Goal: Information Seeking & Learning: Learn about a topic

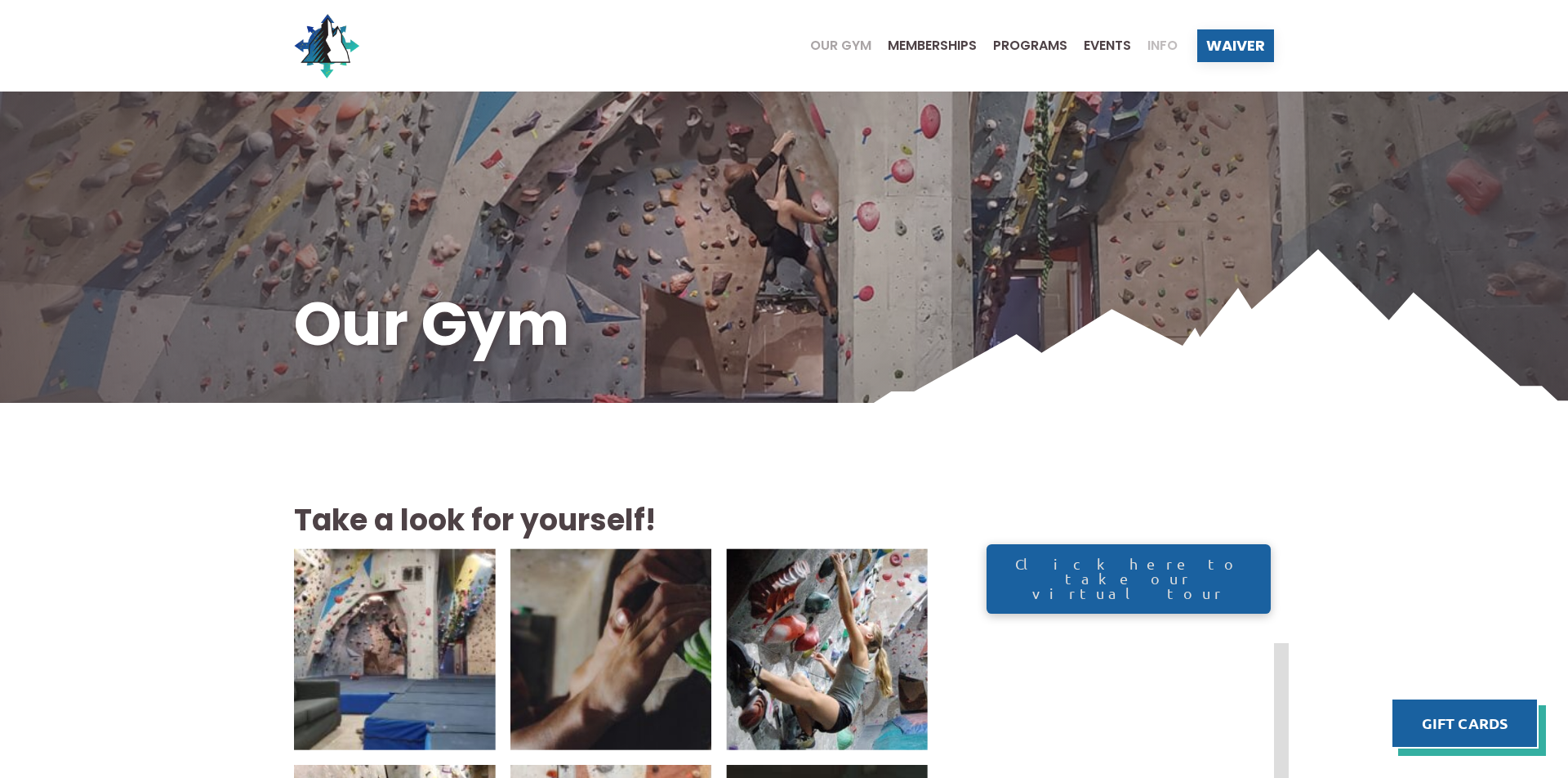
click at [1156, 42] on span "Info" at bounding box center [1163, 46] width 31 height 13
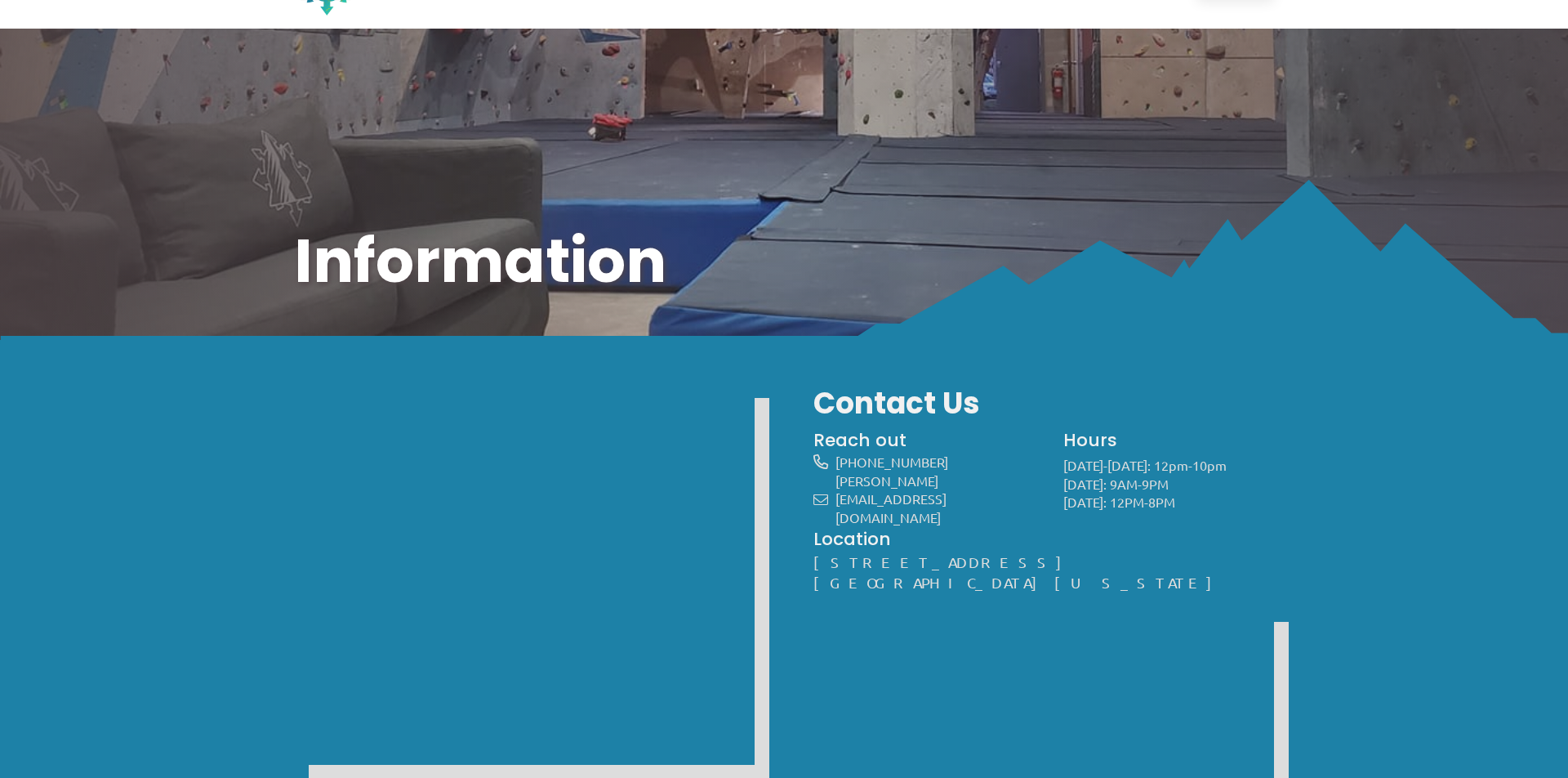
scroll to position [90, 0]
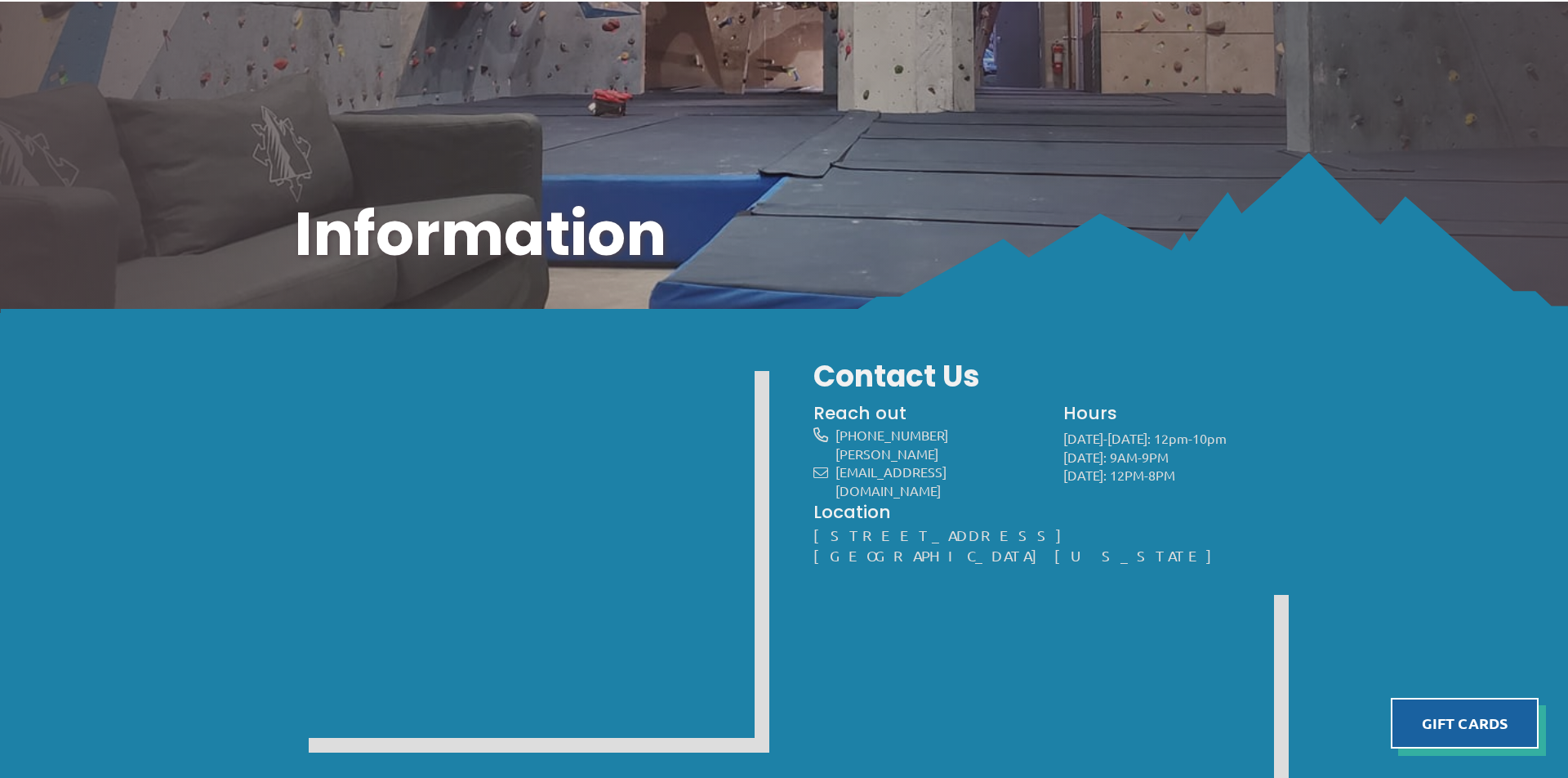
drag, startPoint x: 808, startPoint y: 519, endPoint x: 990, endPoint y: 555, distance: 185.5
click at [991, 555] on div "Pricing Day Passes $17 Adults $13 Kids (12 and under) $15 Discount *Discounts f…" at bounding box center [784, 782] width 1039 height 867
copy div "Location 824 S. Main St. Suite #106 Crystal Lake, Illinois 60014"
click at [1142, 618] on div at bounding box center [1044, 771] width 461 height 382
drag, startPoint x: 1066, startPoint y: 437, endPoint x: 1197, endPoint y: 465, distance: 134.0
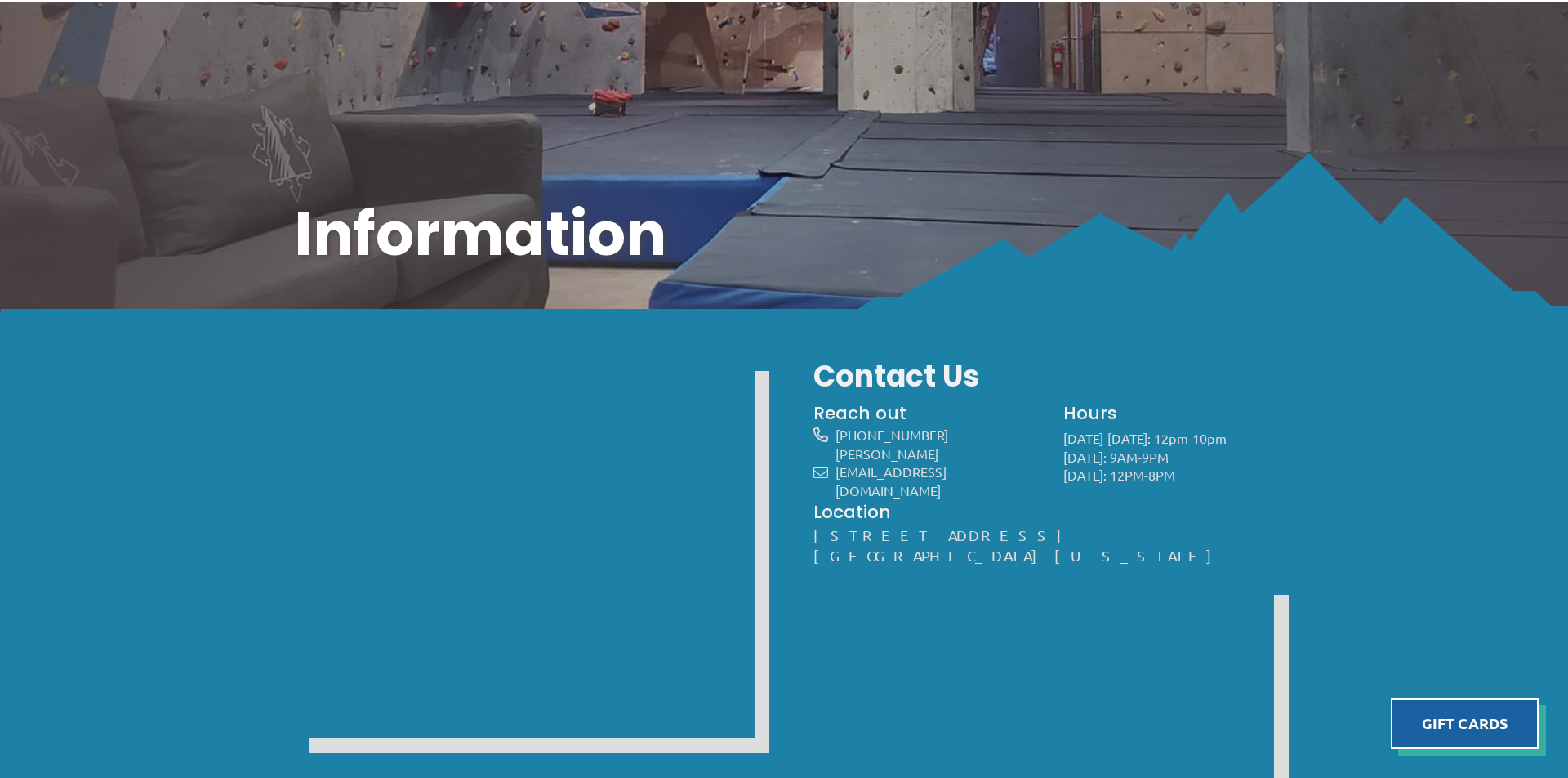
click at [1197, 465] on p "Monday-Friday: 12pm-10pm Saturday: 9AM-9PM Sunday: 12PM-8PM" at bounding box center [1168, 456] width 211 height 56
copy p "Monday-Friday: 12pm-10pm Saturday: 9AM-9PM Sunday: 12PM-8PM"
drag, startPoint x: 968, startPoint y: 429, endPoint x: 833, endPoint y: 432, distance: 135.0
click at [832, 432] on div "[PHONE_NUMBER]" at bounding box center [925, 435] width 223 height 19
copy link "[PHONE_NUMBER]"
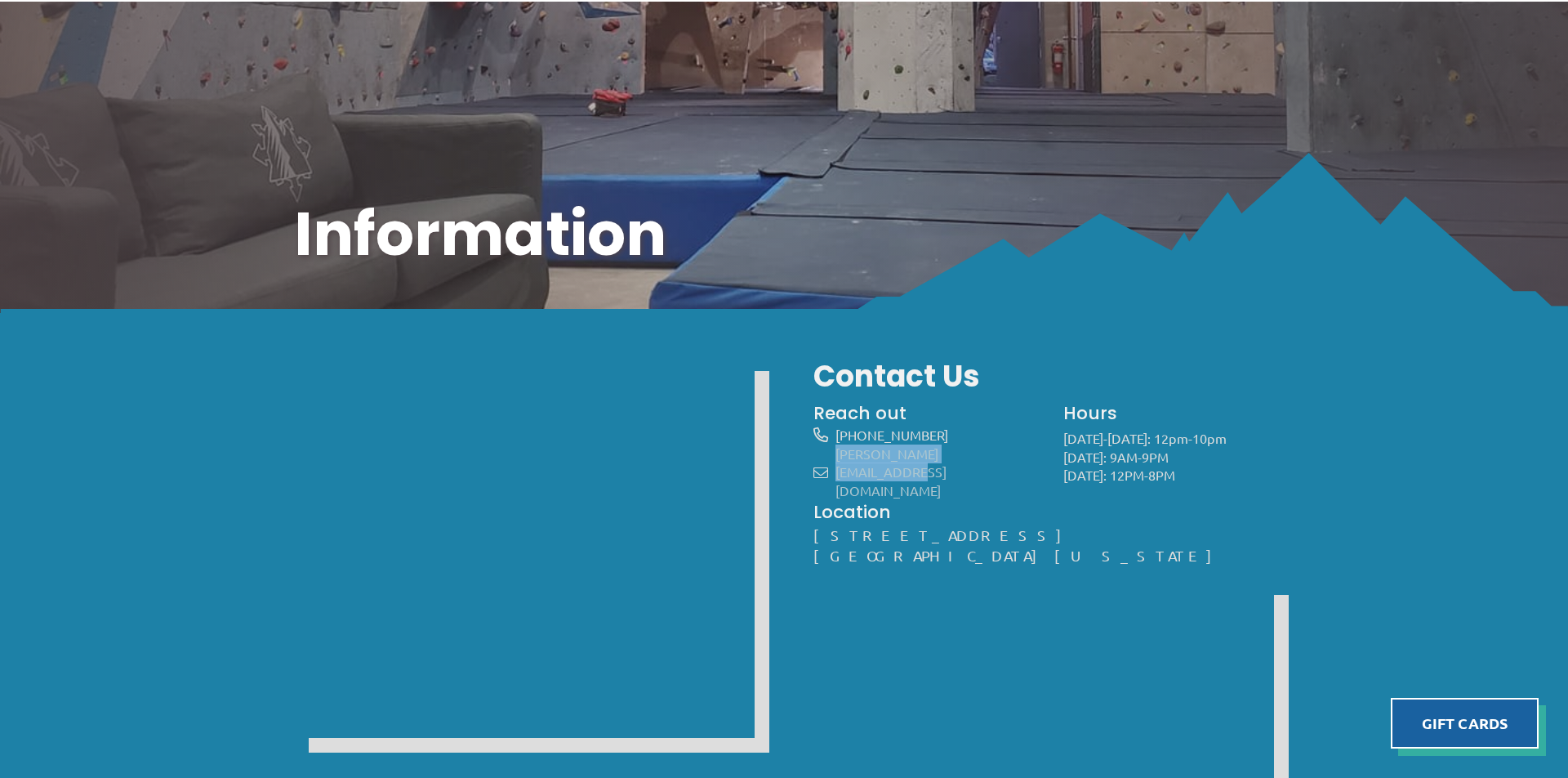
drag, startPoint x: 1021, startPoint y: 450, endPoint x: 840, endPoint y: 448, distance: 181.0
click at [837, 448] on span "[PERSON_NAME][EMAIL_ADDRESS][DOMAIN_NAME]" at bounding box center [936, 473] width 201 height 56
copy link "[PERSON_NAME][EMAIL_ADDRESS][DOMAIN_NAME]"
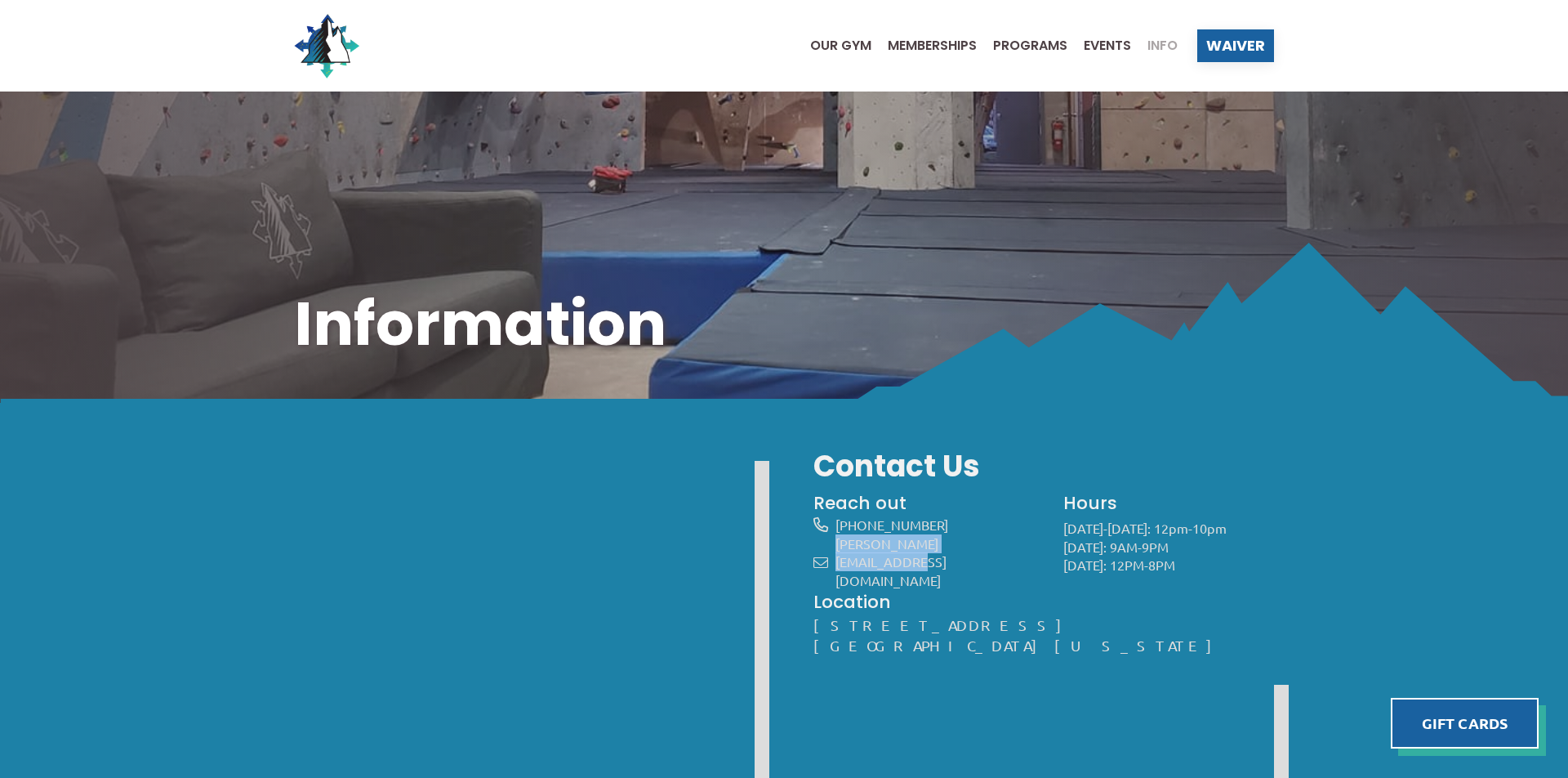
scroll to position [0, 0]
click at [1108, 40] on span "Events" at bounding box center [1107, 46] width 48 height 13
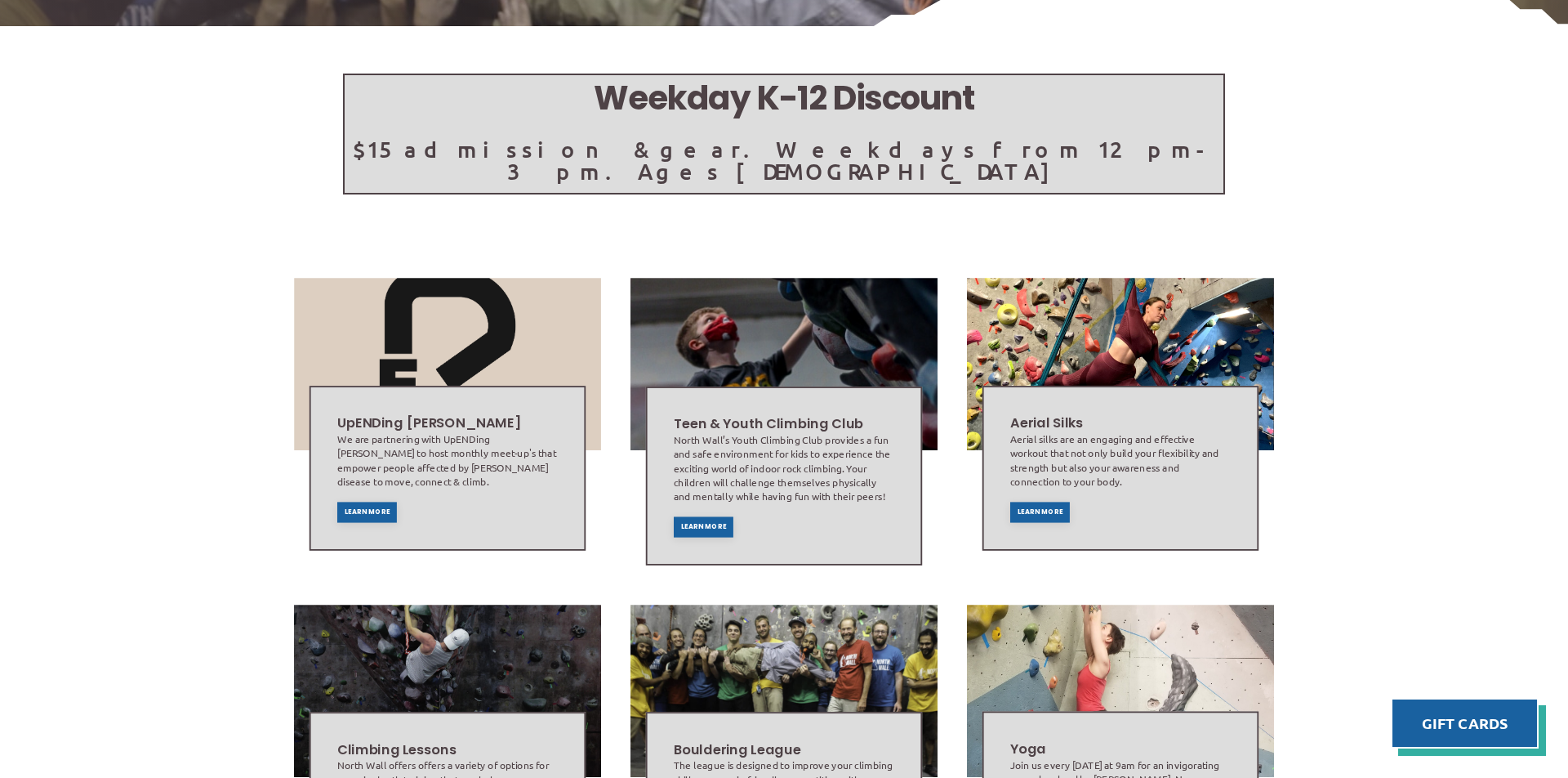
scroll to position [377, 0]
click at [356, 508] on span "Learn More" at bounding box center [367, 511] width 46 height 6
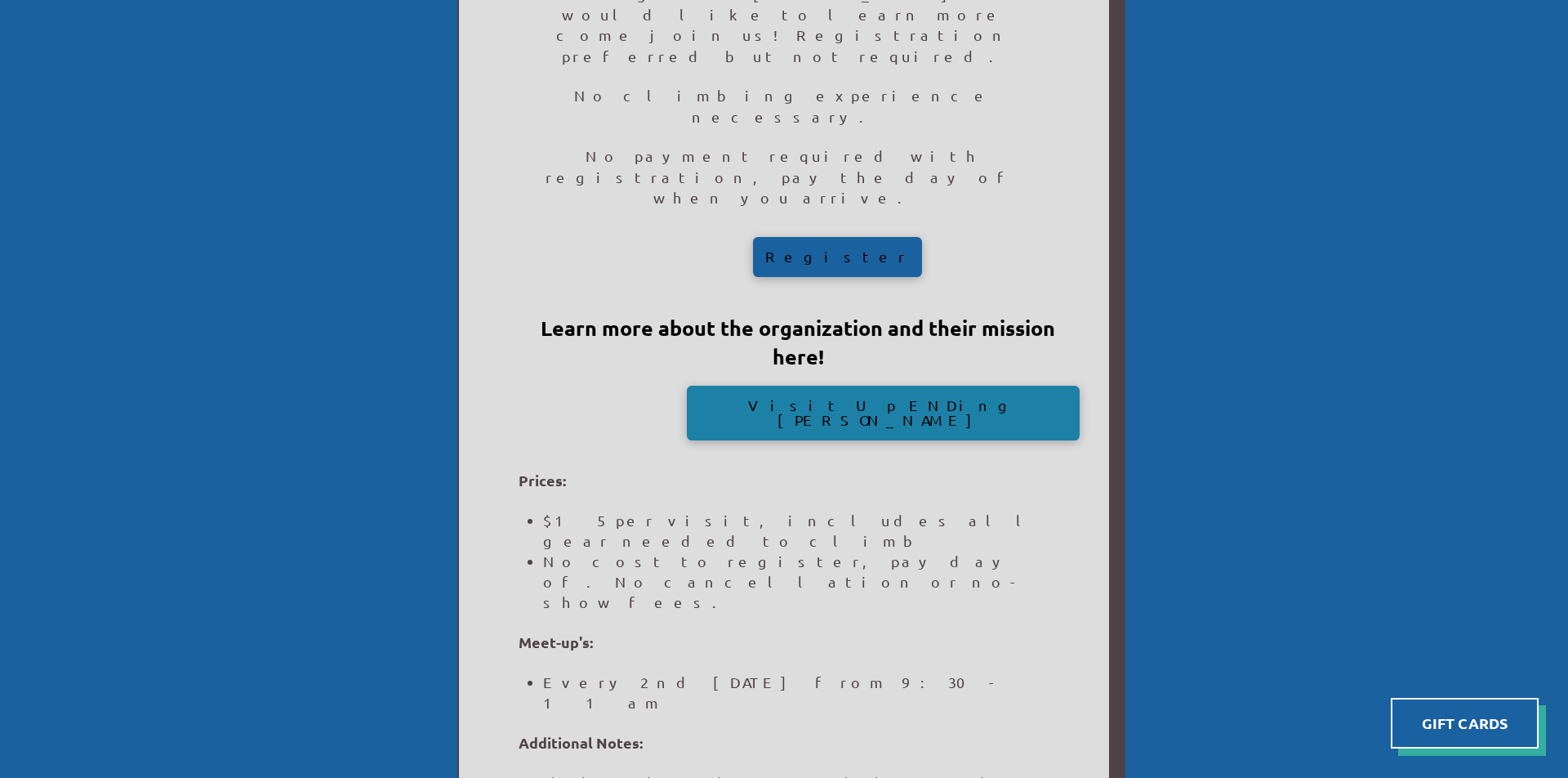
scroll to position [738, 0]
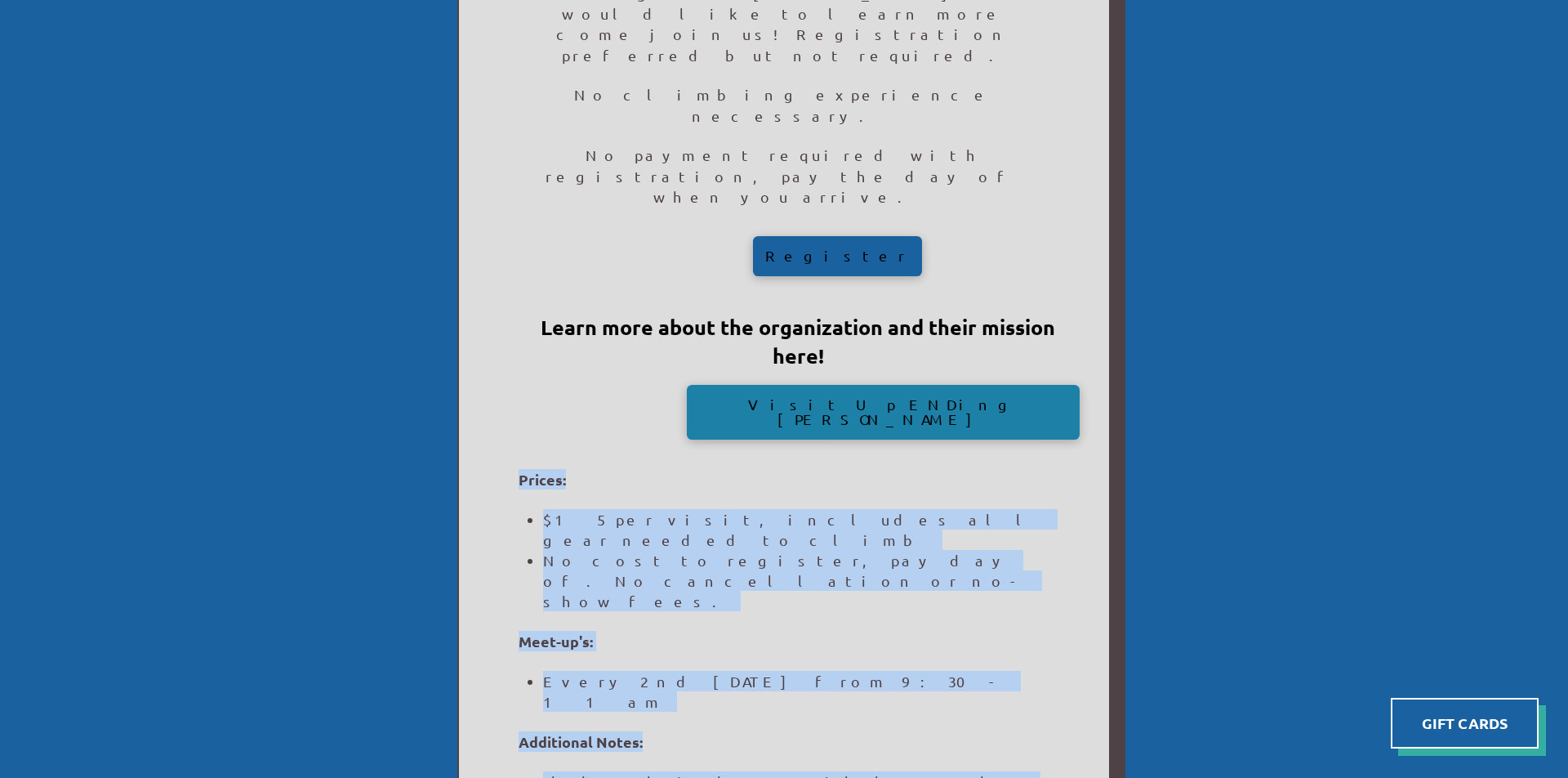
drag, startPoint x: 520, startPoint y: 172, endPoint x: 618, endPoint y: 536, distance: 377.0
click at [618, 536] on div "[PERSON_NAME][MEDICAL_DATA] is a [MEDICAL_DATA] affecting movement, often resul…" at bounding box center [784, 398] width 654 height 1527
copy div "Prices: $15 per visit, includes all gear needed to climb No cost to register, p…"
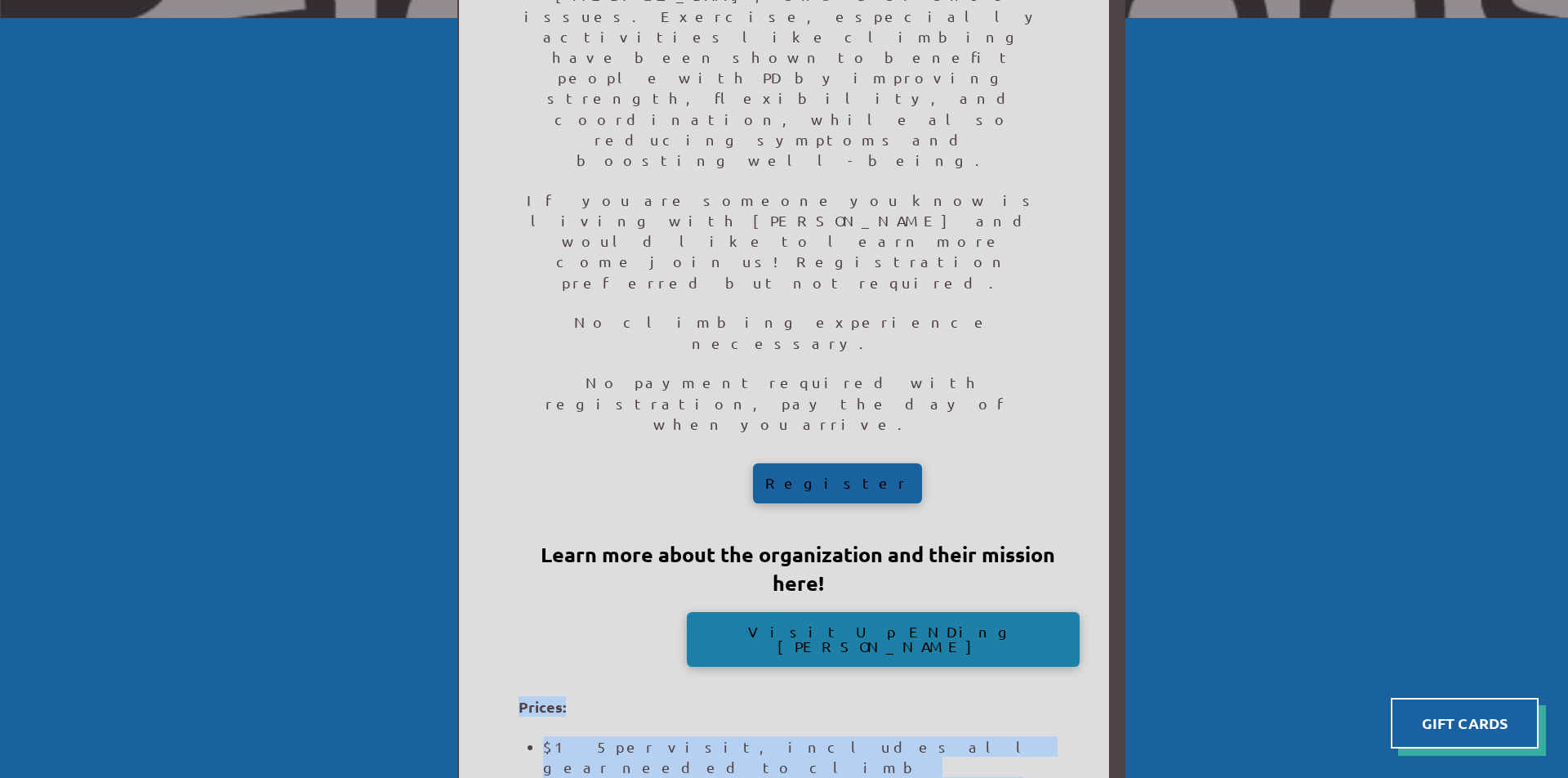
scroll to position [513, 0]
